Goal: Browse casually

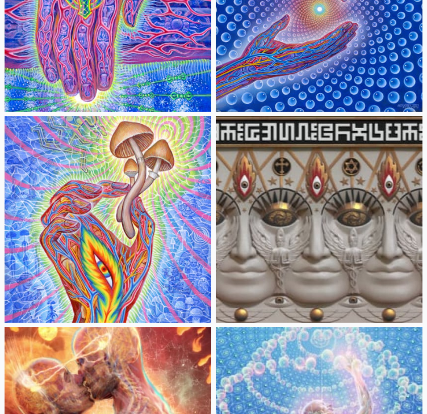
scroll to position [397, 0]
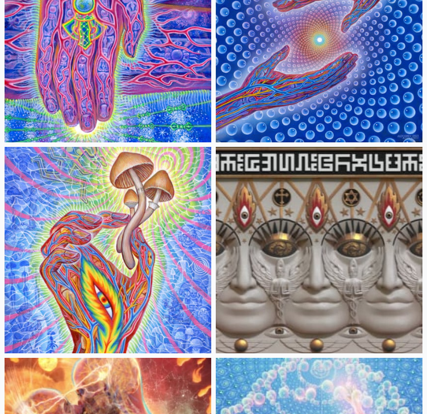
drag, startPoint x: 95, startPoint y: 226, endPoint x: 73, endPoint y: 239, distance: 25.9
click at [73, 239] on img at bounding box center [108, 250] width 207 height 207
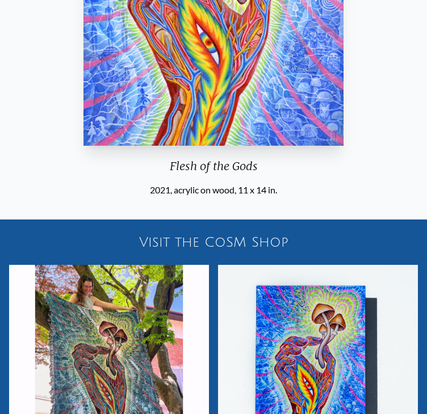
scroll to position [284, 0]
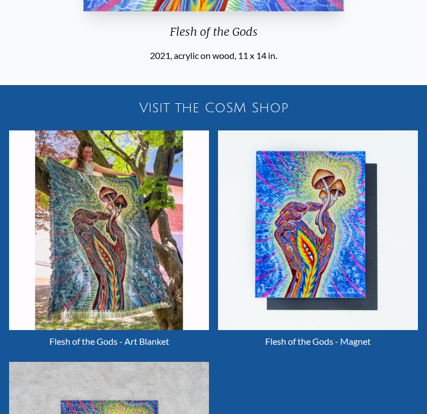
scroll to position [397, 0]
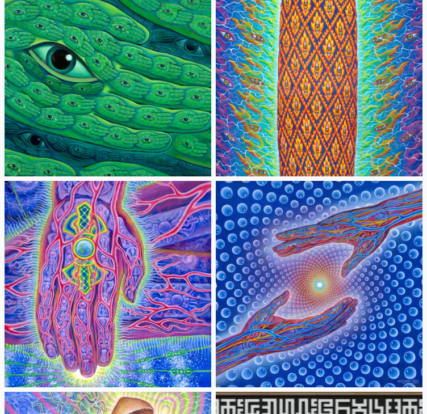
scroll to position [114, 0]
